Goal: Find specific page/section: Find specific page/section

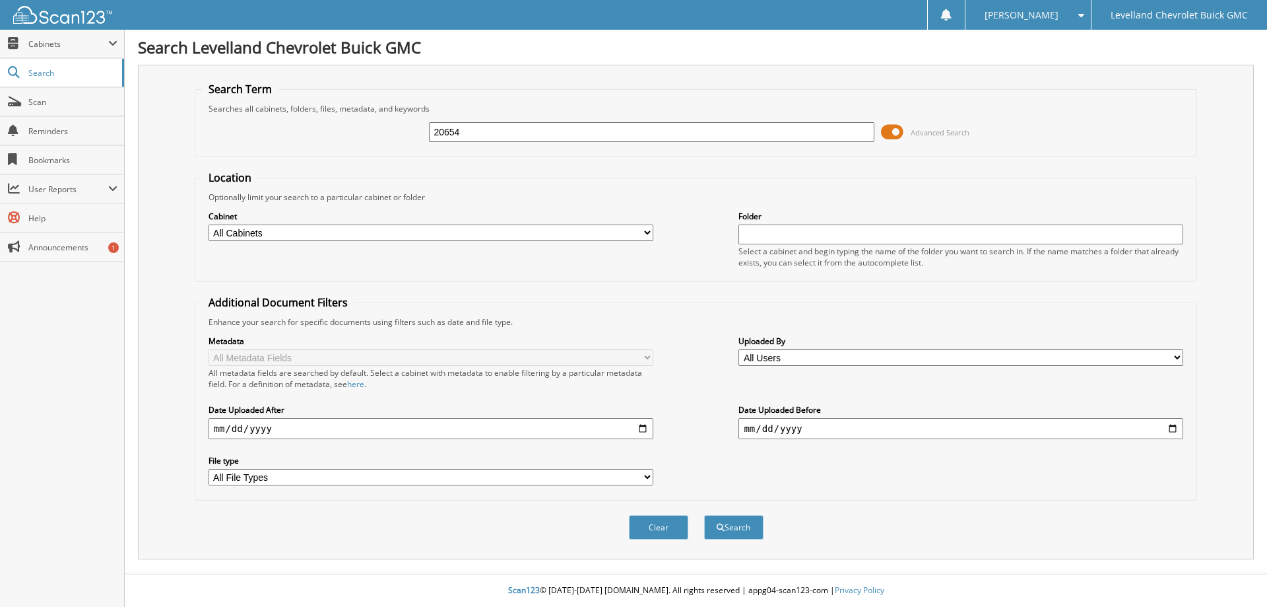
type input "20654"
click at [704, 515] on button "Search" at bounding box center [733, 527] width 59 height 24
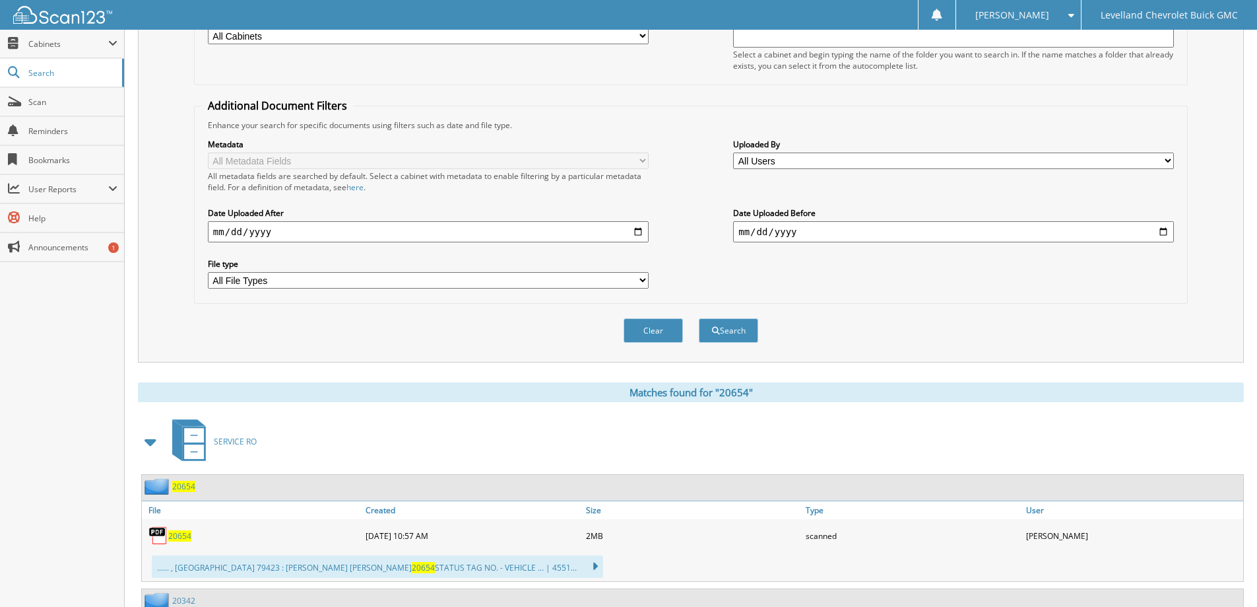
scroll to position [264, 0]
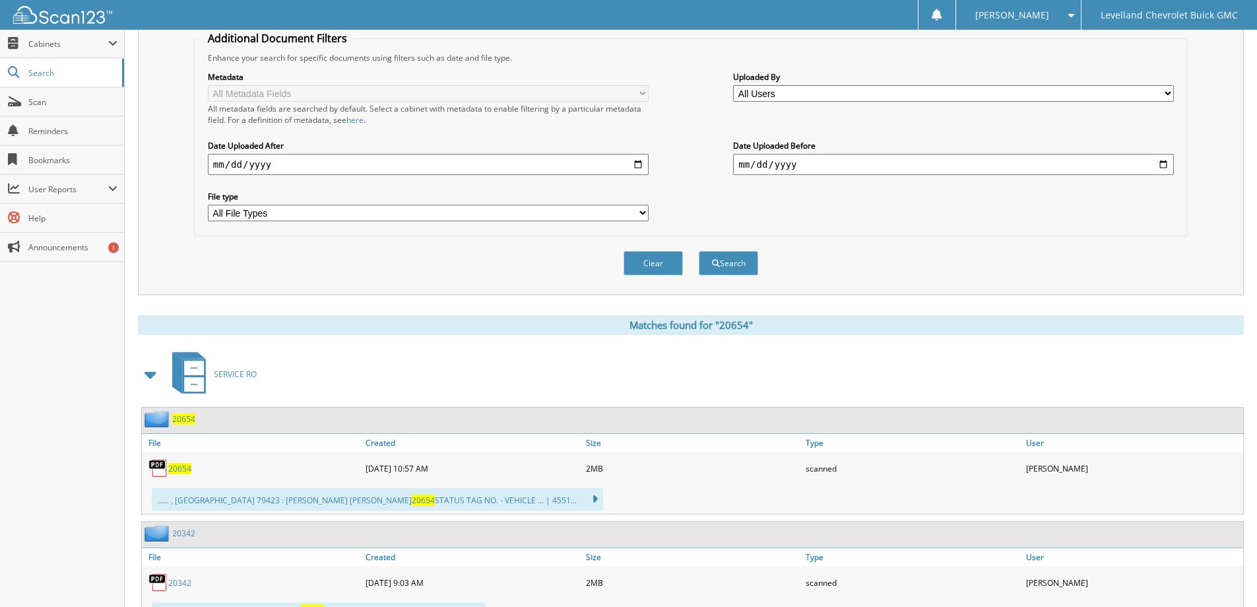
click at [176, 469] on span "20654" at bounding box center [179, 468] width 23 height 11
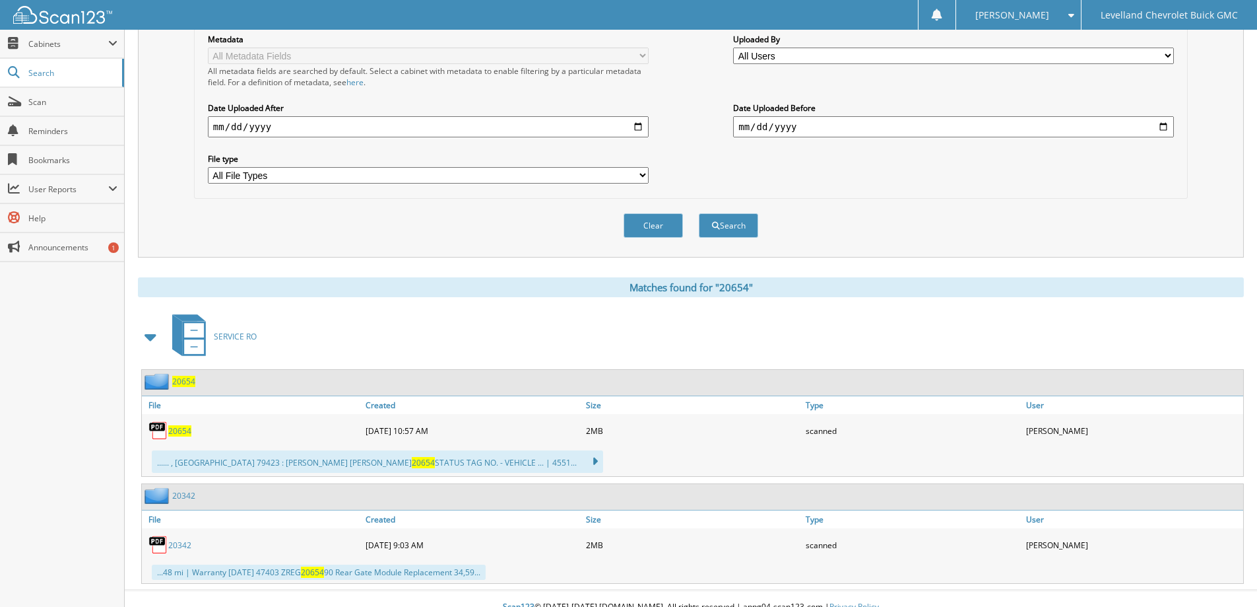
scroll to position [319, 0]
